Goal: Task Accomplishment & Management: Manage account settings

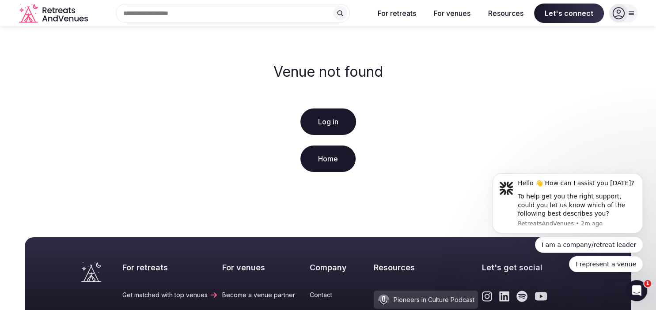
click at [328, 120] on link "Log in" at bounding box center [328, 122] width 56 height 26
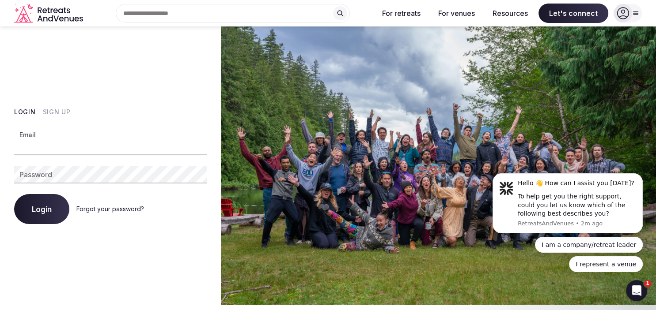
click at [51, 146] on input "Email" at bounding box center [110, 147] width 192 height 18
paste input "**********"
type input "**********"
click at [43, 204] on button "Login" at bounding box center [41, 209] width 55 height 30
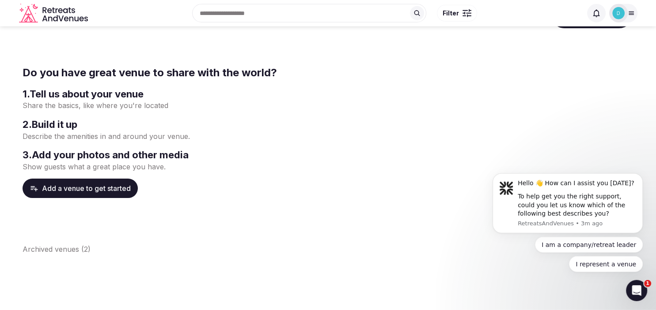
scroll to position [46, 0]
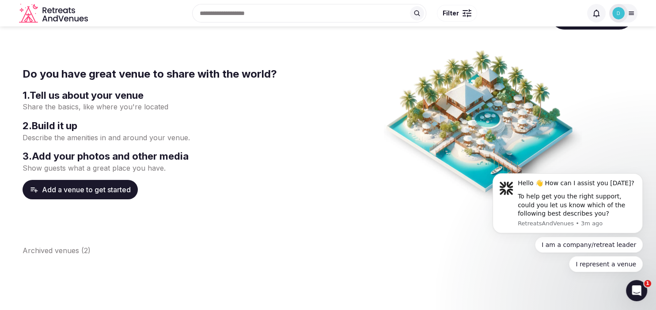
click at [621, 15] on img at bounding box center [618, 13] width 12 height 12
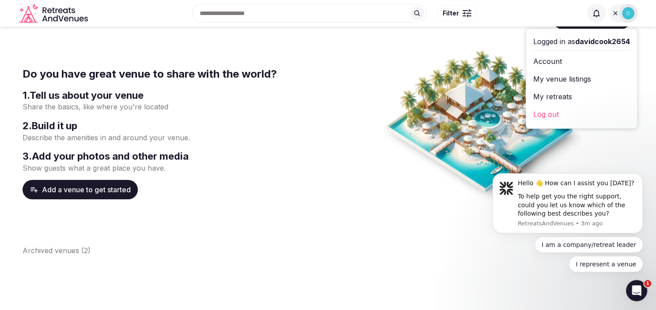
click at [560, 78] on link "My venue listings" at bounding box center [581, 79] width 97 height 14
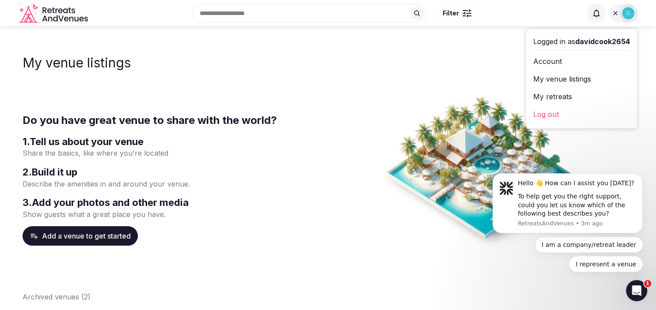
click at [572, 75] on link "My venue listings" at bounding box center [581, 79] width 97 height 14
click at [551, 94] on link "My retreats" at bounding box center [581, 97] width 97 height 14
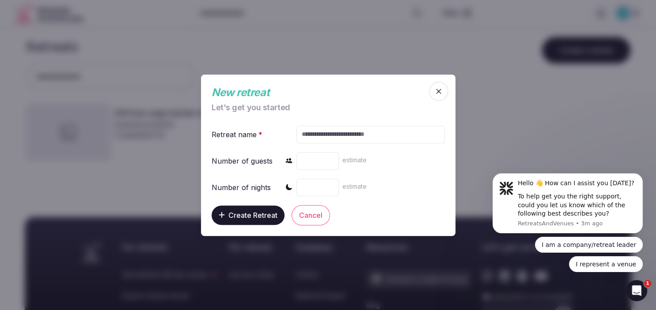
click at [441, 92] on icon "button" at bounding box center [438, 91] width 9 height 9
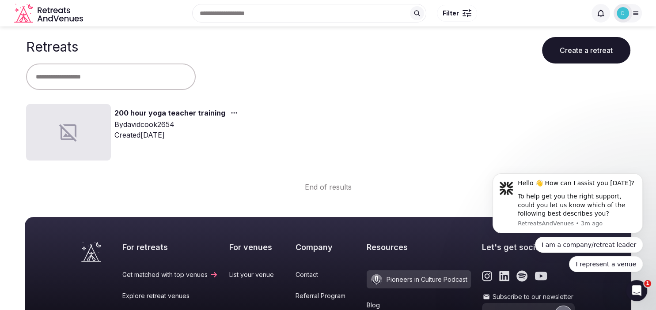
click at [140, 109] on link "200 hour yoga teacher training" at bounding box center [169, 113] width 111 height 11
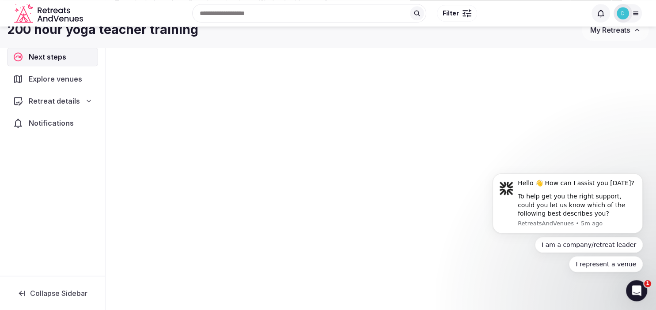
scroll to position [186, 0]
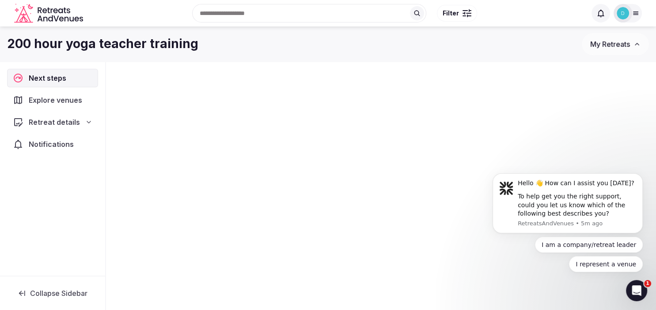
click at [623, 14] on img at bounding box center [622, 13] width 12 height 12
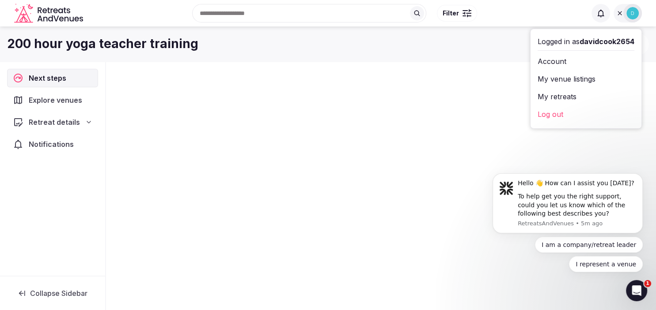
click at [564, 79] on link "My venue listings" at bounding box center [585, 79] width 97 height 14
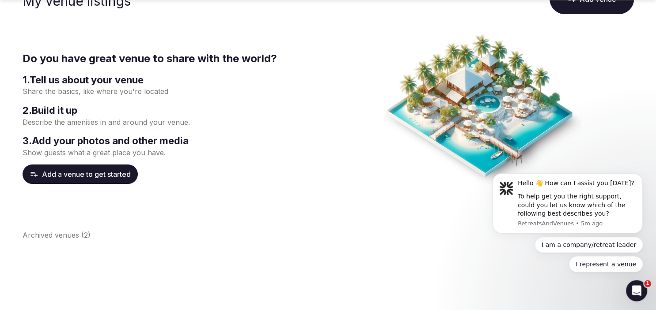
scroll to position [139, 0]
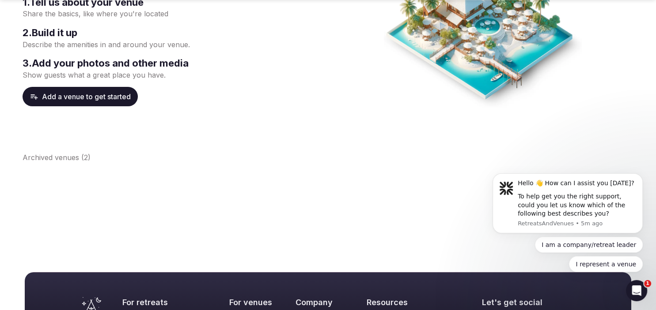
click at [57, 158] on button "Archived venues ( 2 )" at bounding box center [57, 157] width 68 height 11
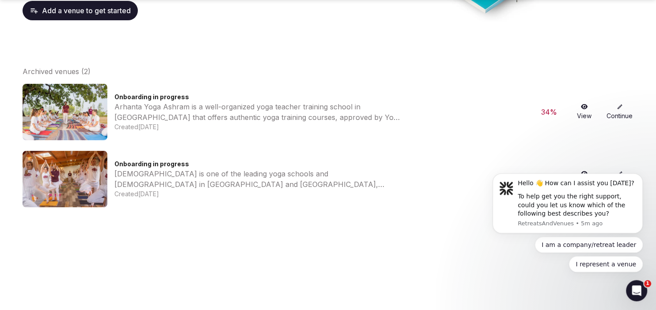
scroll to position [233, 0]
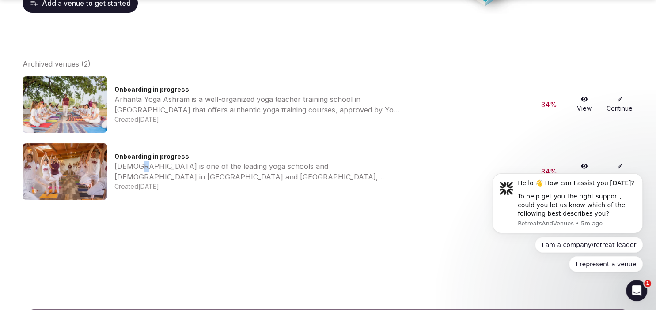
click at [139, 168] on div "[DEMOGRAPHIC_DATA] is one of the leading yoga schools and [DEMOGRAPHIC_DATA] in…" at bounding box center [257, 171] width 287 height 21
click at [127, 159] on span "Onboarding in progress" at bounding box center [151, 157] width 75 height 8
click at [73, 166] on img at bounding box center [65, 171] width 85 height 57
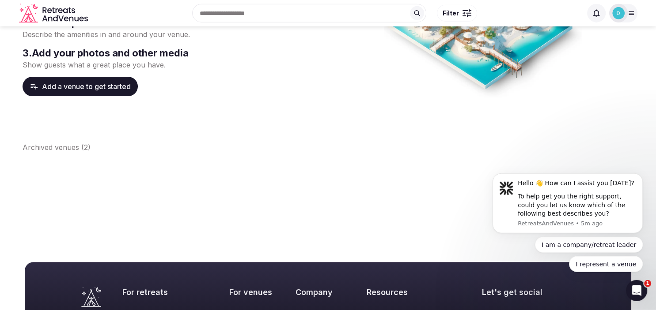
scroll to position [93, 0]
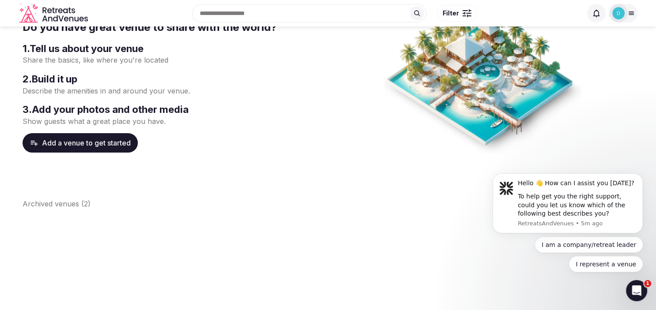
click at [54, 204] on button "Archived venues ( 2 )" at bounding box center [57, 204] width 68 height 11
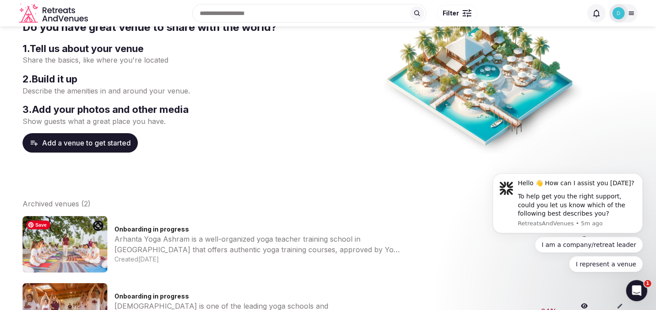
click at [60, 239] on img at bounding box center [65, 244] width 85 height 57
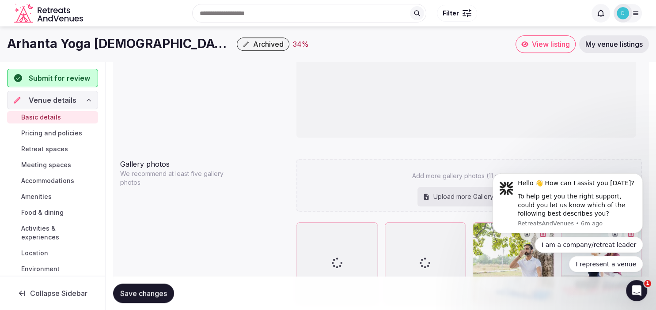
scroll to position [647, 0]
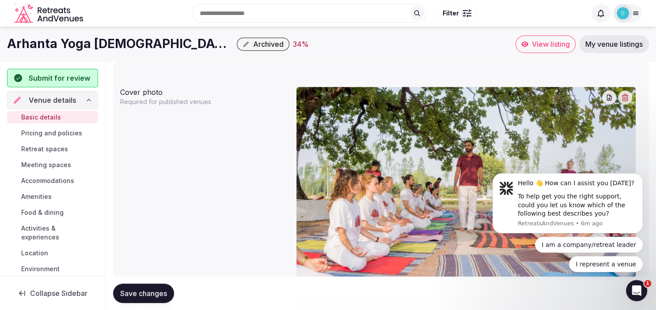
click at [40, 133] on span "Pricing and policies" at bounding box center [51, 133] width 61 height 9
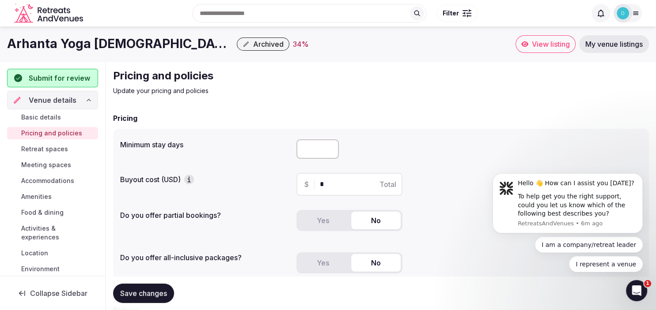
click at [31, 149] on span "Retreat spaces" at bounding box center [44, 149] width 47 height 9
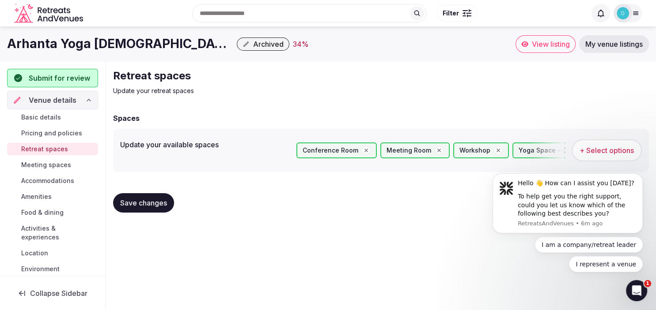
click at [539, 46] on span "View listing" at bounding box center [550, 44] width 38 height 9
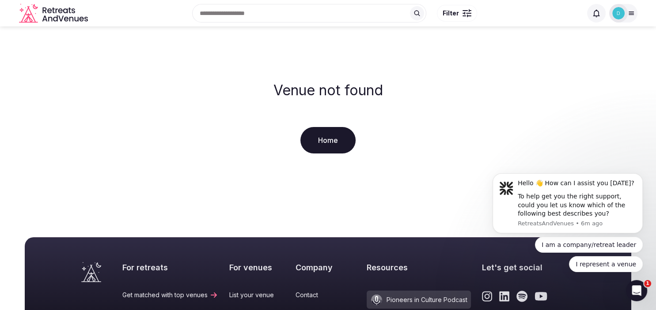
click at [320, 140] on link "Home" at bounding box center [327, 140] width 55 height 26
click at [327, 140] on link "Home" at bounding box center [327, 140] width 55 height 26
